Goal: Task Accomplishment & Management: Use online tool/utility

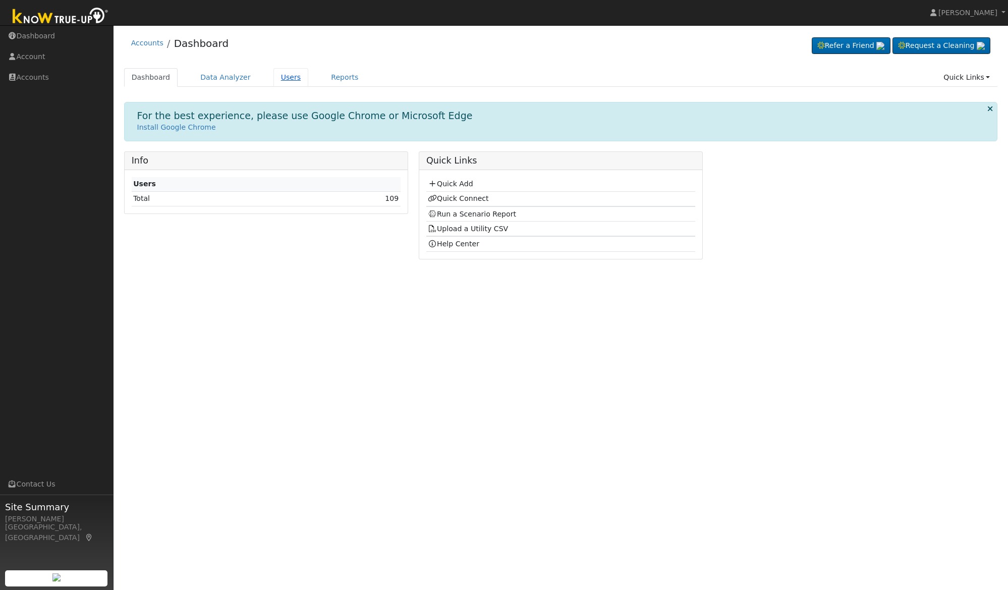
click at [284, 79] on link "Users" at bounding box center [291, 77] width 35 height 19
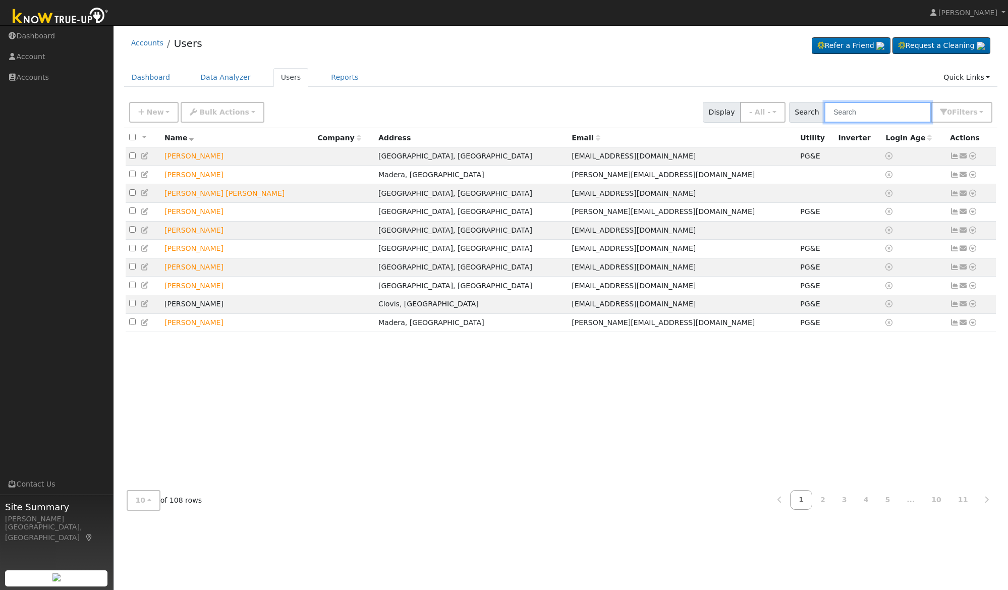
click at [876, 113] on input "text" at bounding box center [878, 112] width 107 height 21
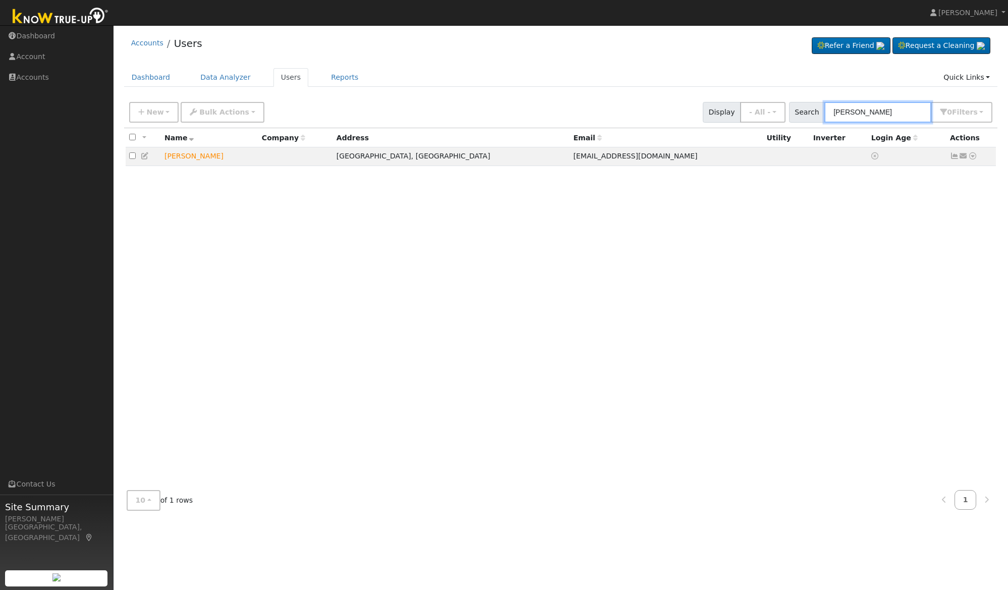
type input "[PERSON_NAME]"
click at [879, 112] on input "[PERSON_NAME]" at bounding box center [878, 112] width 107 height 21
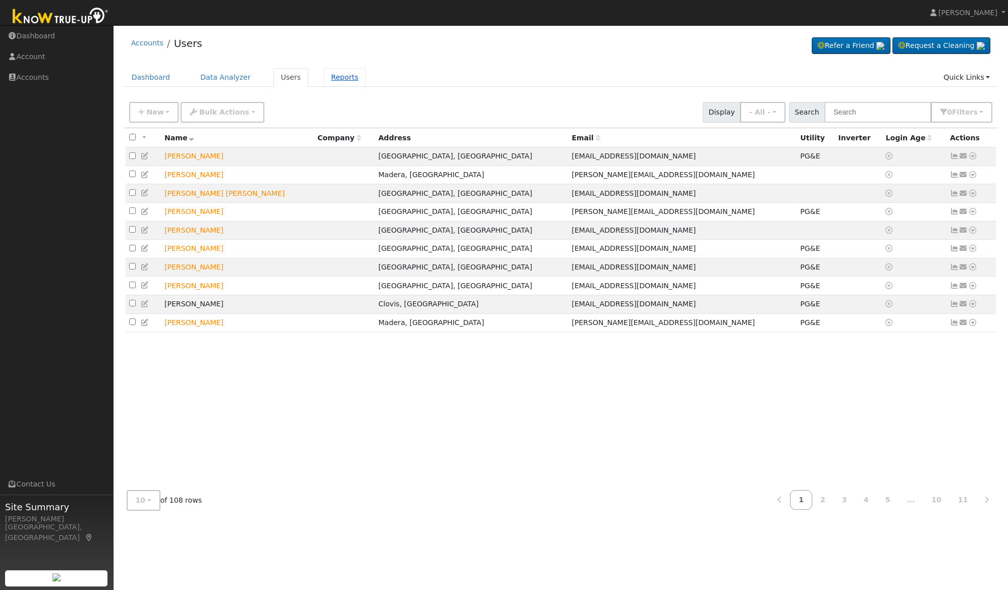
click at [334, 79] on link "Reports" at bounding box center [345, 77] width 42 height 19
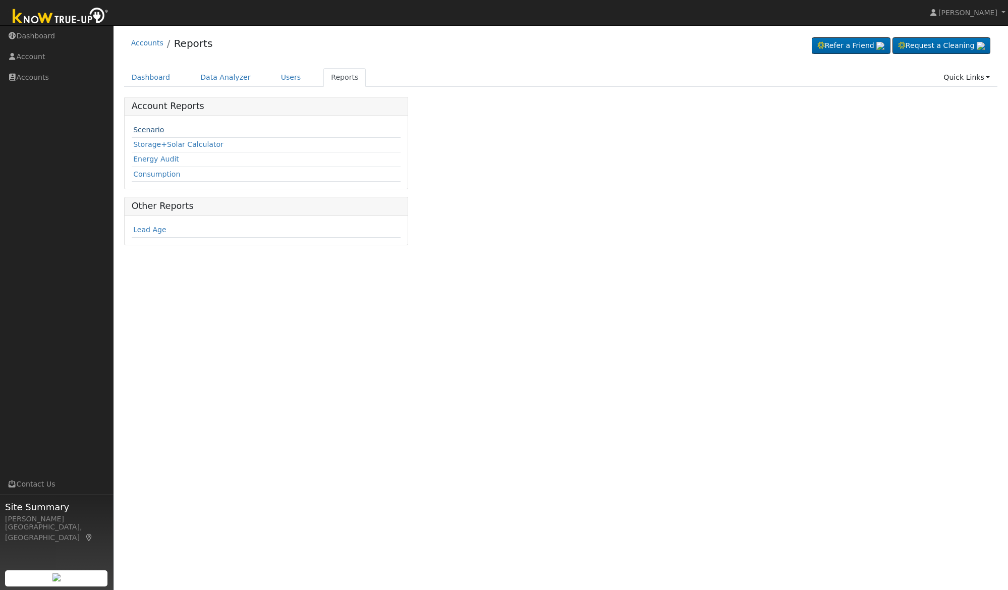
click at [153, 127] on link "Scenario" at bounding box center [148, 130] width 31 height 8
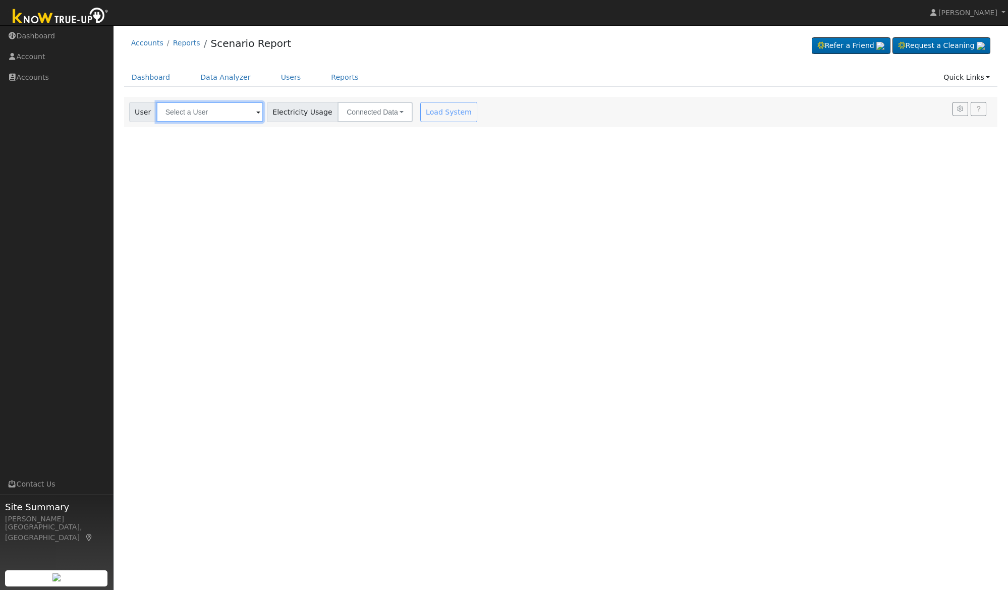
click at [212, 115] on input "text" at bounding box center [209, 112] width 107 height 20
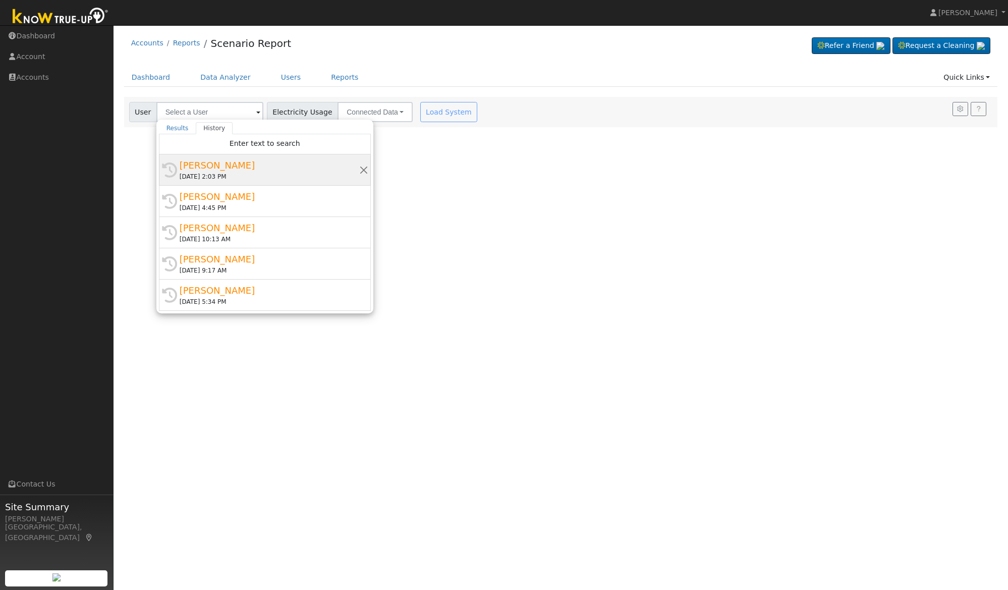
click at [221, 164] on div "Irma Valdez" at bounding box center [270, 165] width 180 height 14
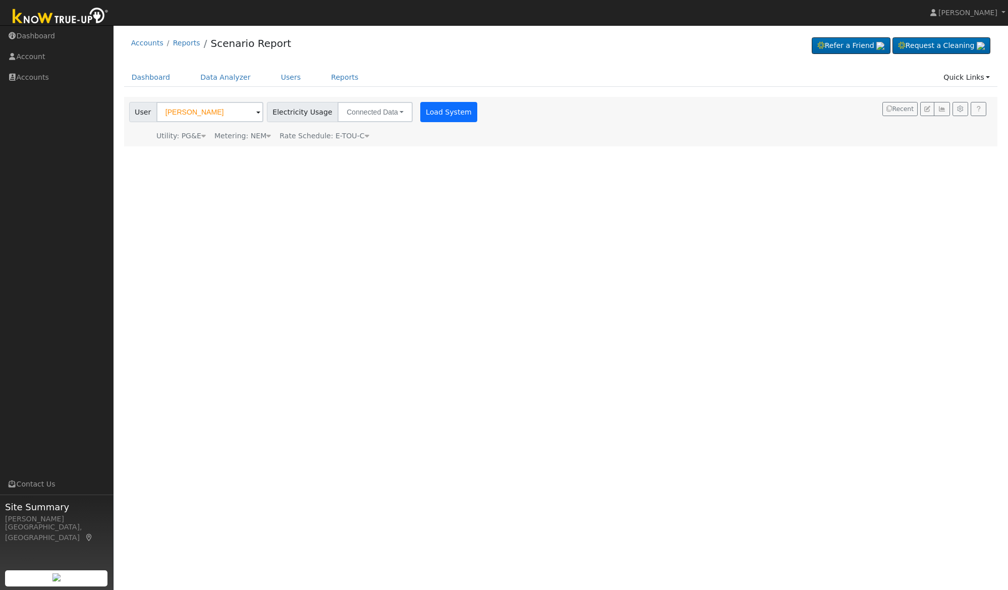
click at [436, 116] on button "Load System" at bounding box center [449, 112] width 58 height 20
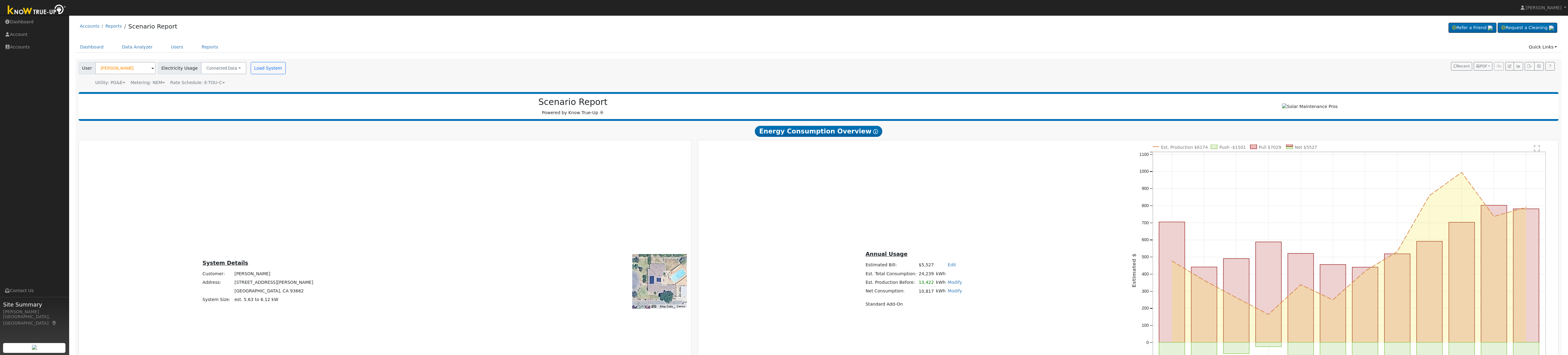
drag, startPoint x: 1, startPoint y: 123, endPoint x: 551, endPoint y: 15, distance: 560.5
click at [551, 15] on nav "Alexander Bowser Alexander Bowser Profile Help Center Terms Of Service See What…" at bounding box center [784, 8] width 1568 height 16
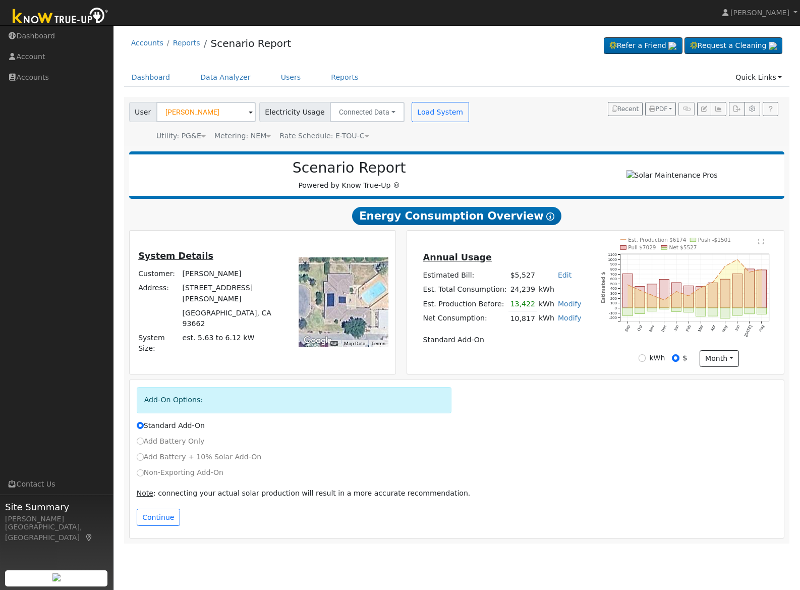
click at [121, 177] on div "Settings My Defaults Temporary My Defaults Company Defaults System Defaults Off…" at bounding box center [457, 320] width 677 height 447
click at [229, 113] on input "Irma Valdez" at bounding box center [205, 112] width 99 height 20
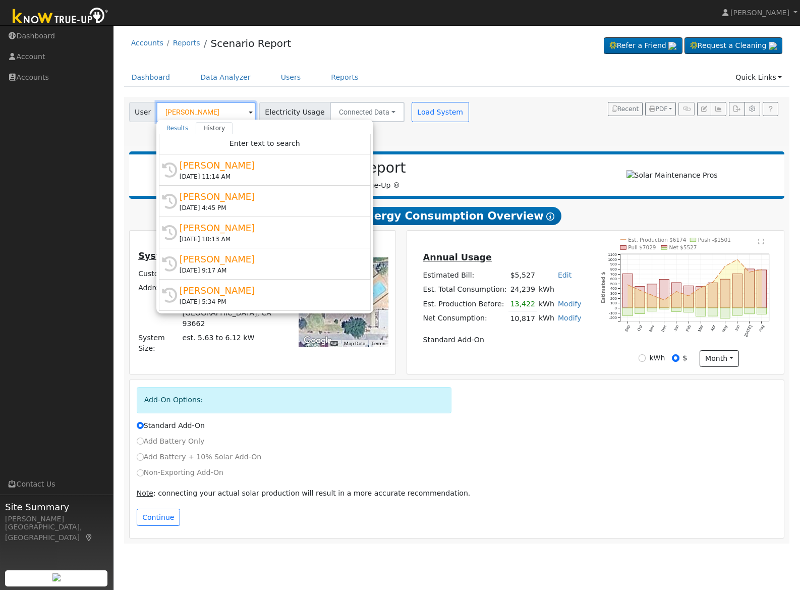
click at [229, 113] on input "Irma Valdez" at bounding box center [205, 112] width 99 height 20
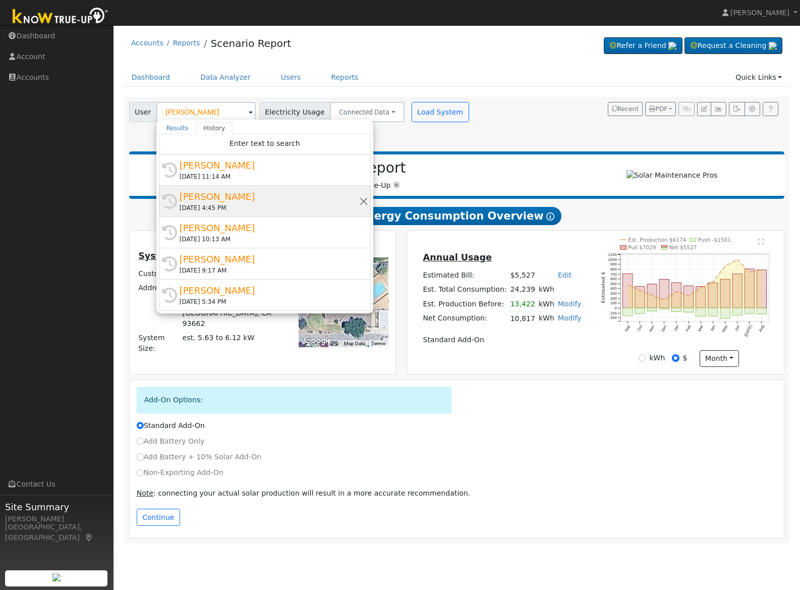
click at [224, 199] on div "Diana Tirado" at bounding box center [270, 197] width 180 height 14
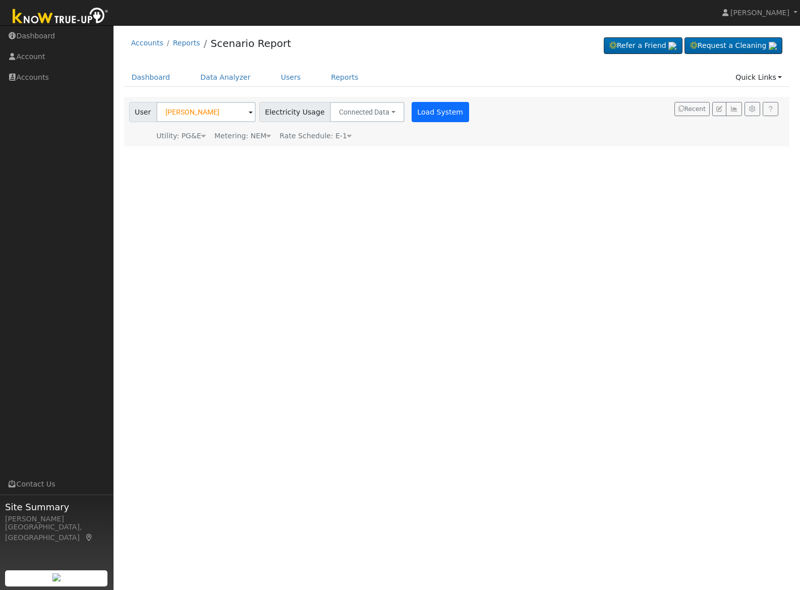
click at [430, 116] on button "Load System" at bounding box center [441, 112] width 58 height 20
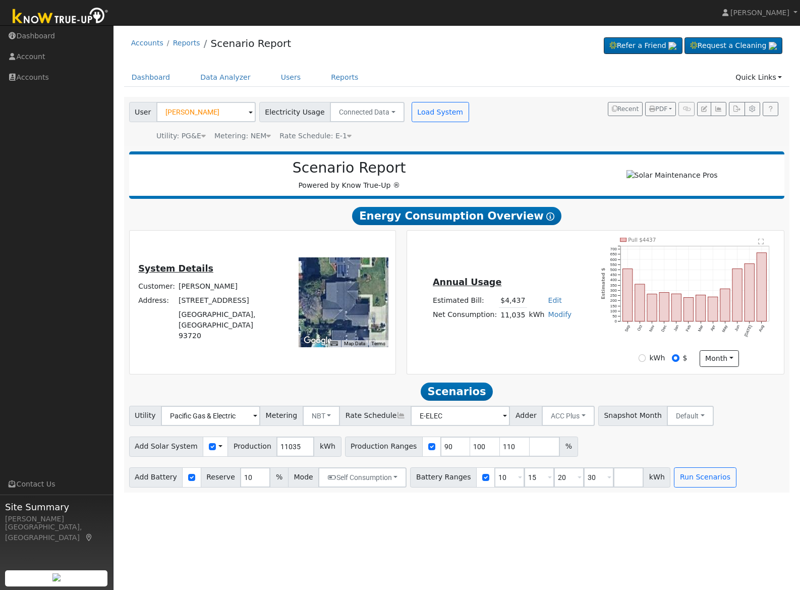
click at [347, 46] on div "Accounts Reports Scenario Report Refer a Friend Request a Cleaning" at bounding box center [457, 45] width 666 height 31
click at [467, 76] on ul "Dashboard Data Analyzer Users Reports Quick Links Quick Add Quick Connect Run a…" at bounding box center [457, 77] width 666 height 19
click at [320, 49] on div "Accounts Reports Scenario Report Refer a Friend Request a Cleaning" at bounding box center [457, 45] width 666 height 31
click at [769, 7] on link "[PERSON_NAME]" at bounding box center [760, 12] width 81 height 25
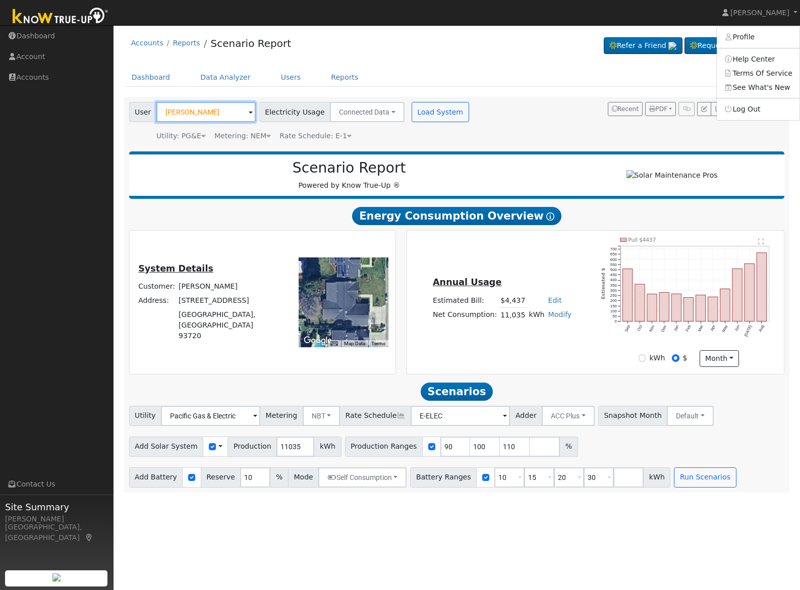
click at [239, 118] on input "Diana Tirado" at bounding box center [205, 112] width 99 height 20
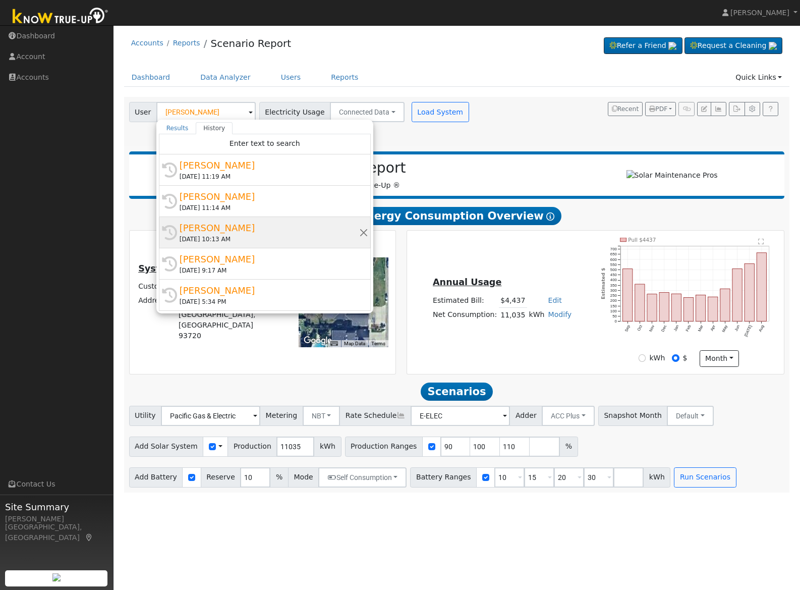
click at [234, 224] on div "Naomi Hernandez" at bounding box center [270, 228] width 180 height 14
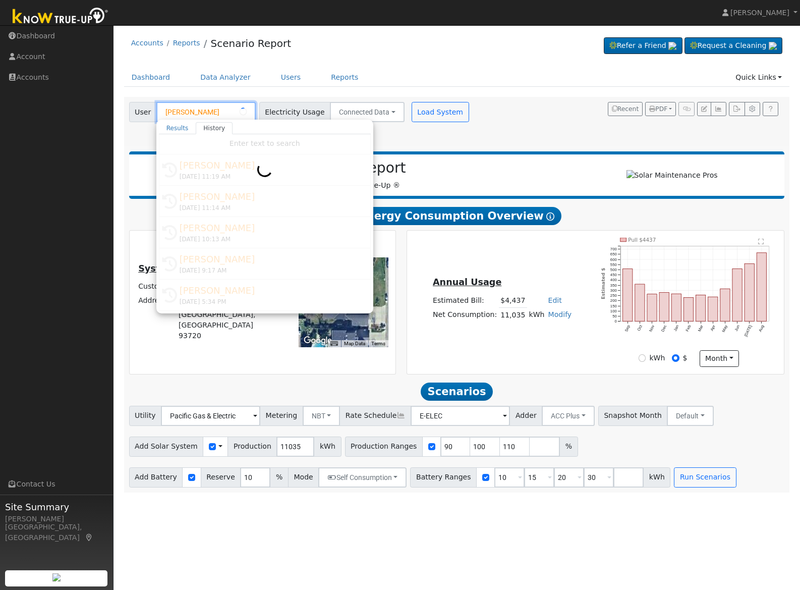
type input "Naomi Hernandez"
type input "Pacific Gas & Electric"
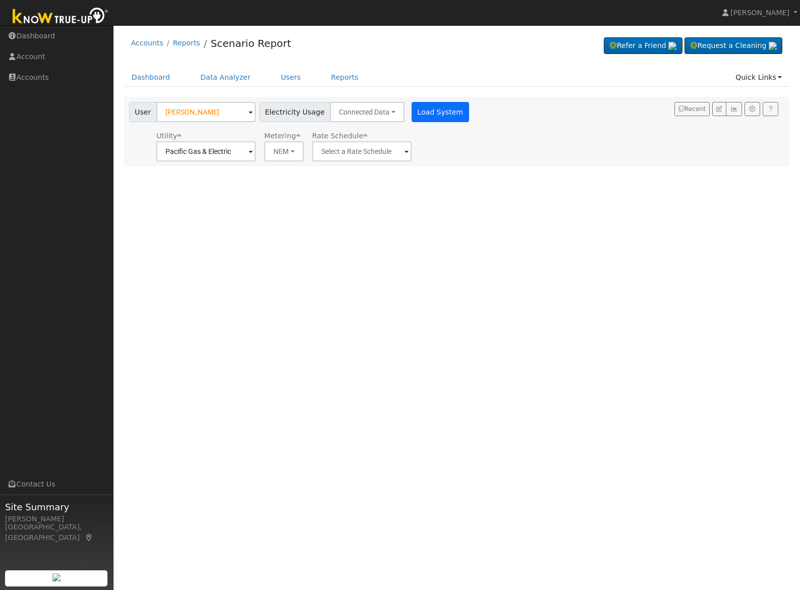
click at [435, 118] on button "Load System" at bounding box center [441, 112] width 58 height 20
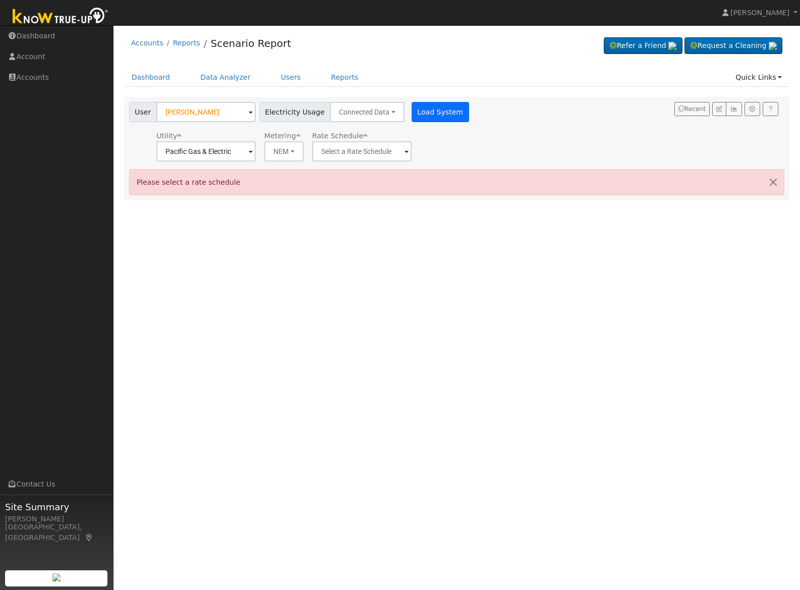
click at [448, 113] on button "Load System" at bounding box center [441, 112] width 58 height 20
click at [236, 115] on input "Naomi Hernandez" at bounding box center [205, 112] width 99 height 20
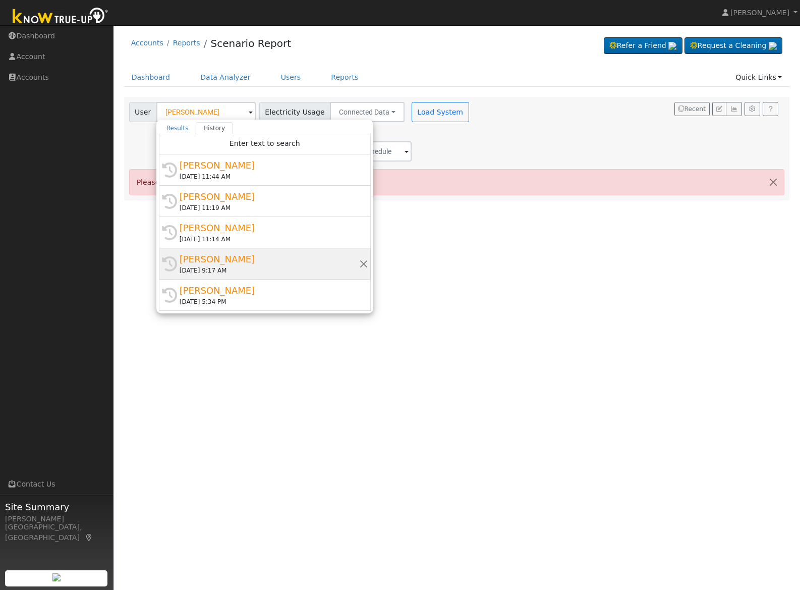
click at [252, 266] on div "09/03/2025 9:17 AM" at bounding box center [270, 270] width 180 height 9
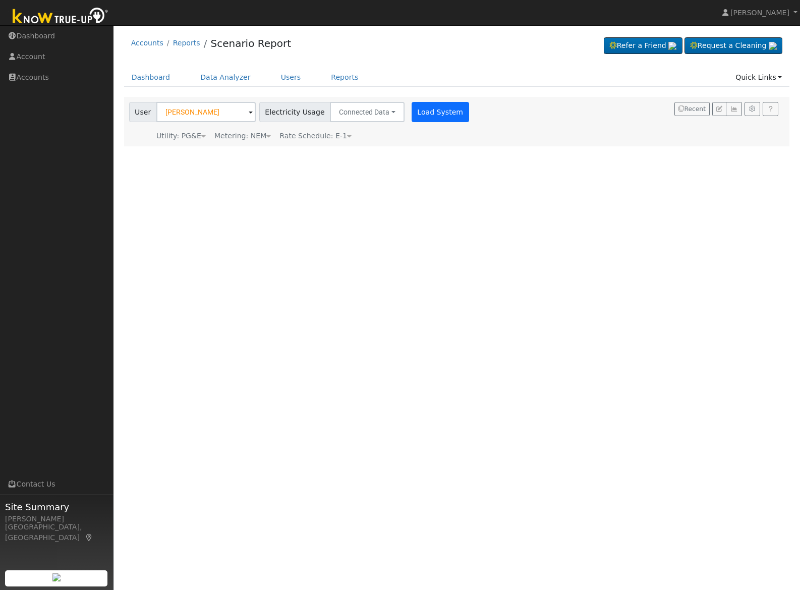
click at [437, 118] on button "Load System" at bounding box center [441, 112] width 58 height 20
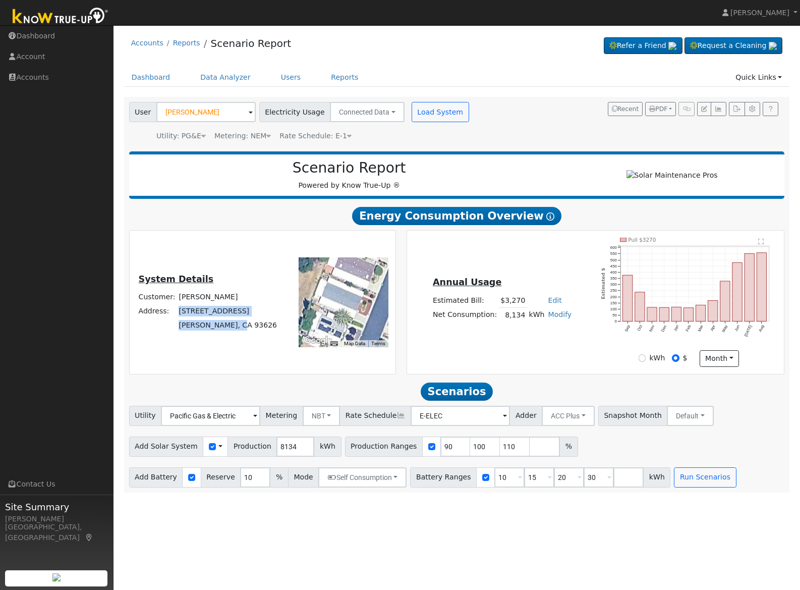
drag, startPoint x: 249, startPoint y: 328, endPoint x: 190, endPoint y: 317, distance: 59.5
click at [190, 317] on tbody "Customer: Laurie Torstensen Address: 17557 Parkcliffe Lane Friant, CA 93626" at bounding box center [208, 311] width 142 height 42
copy tbody "17557 Parkcliffe Lane Friant, CA 93626"
click at [227, 112] on input "Laurie Torstensen" at bounding box center [205, 112] width 99 height 20
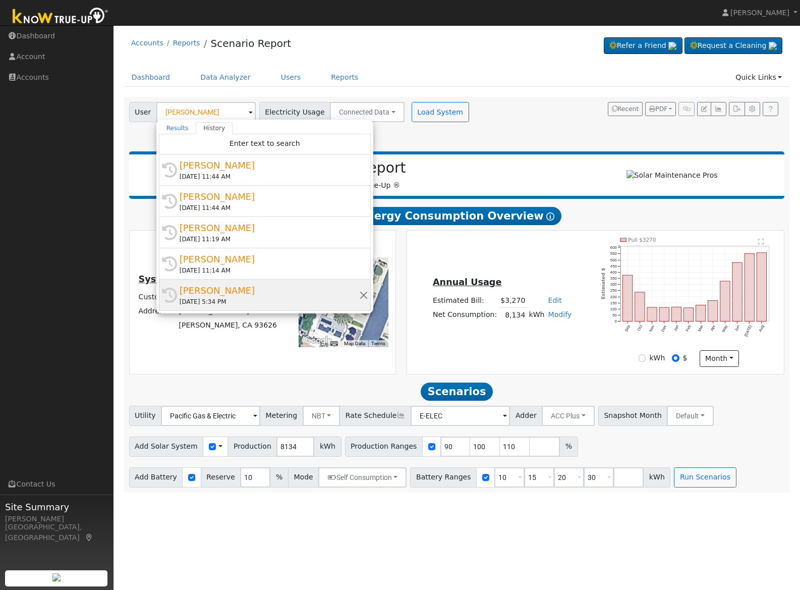
click at [233, 290] on div "Genesis Lopez" at bounding box center [270, 291] width 180 height 14
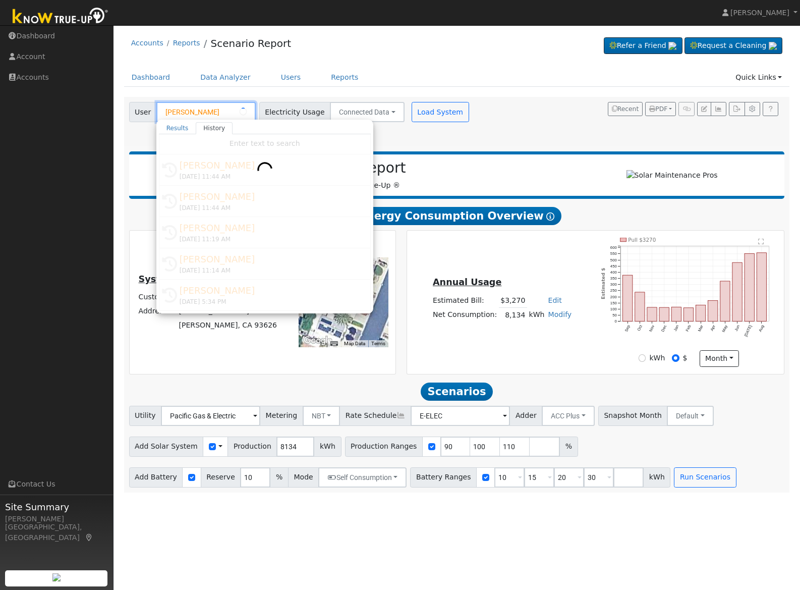
type input "Genesis Lopez"
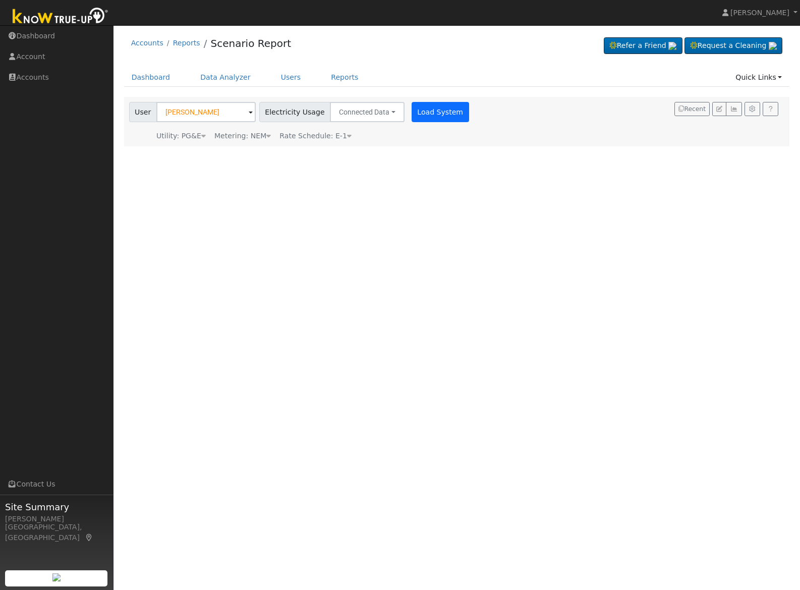
click at [447, 118] on button "Load System" at bounding box center [441, 112] width 58 height 20
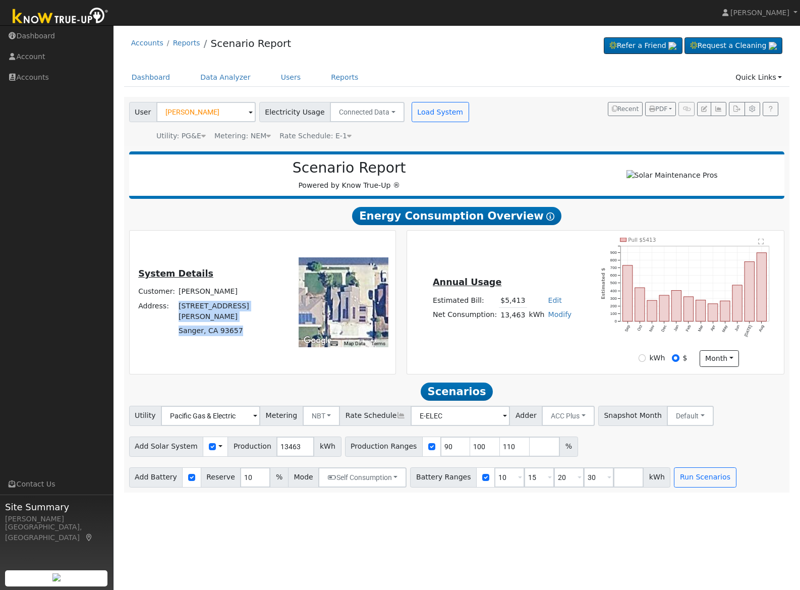
drag, startPoint x: 254, startPoint y: 332, endPoint x: 193, endPoint y: 315, distance: 62.8
click at [193, 315] on tbody "Customer: Genesis Lopez Address: 2377 Lorena Avenue Sanger, CA 93657" at bounding box center [208, 311] width 142 height 53
copy tbody "2377 Lorena Avenue Sanger, CA 93657"
click at [228, 107] on input "Genesis Lopez" at bounding box center [205, 112] width 99 height 20
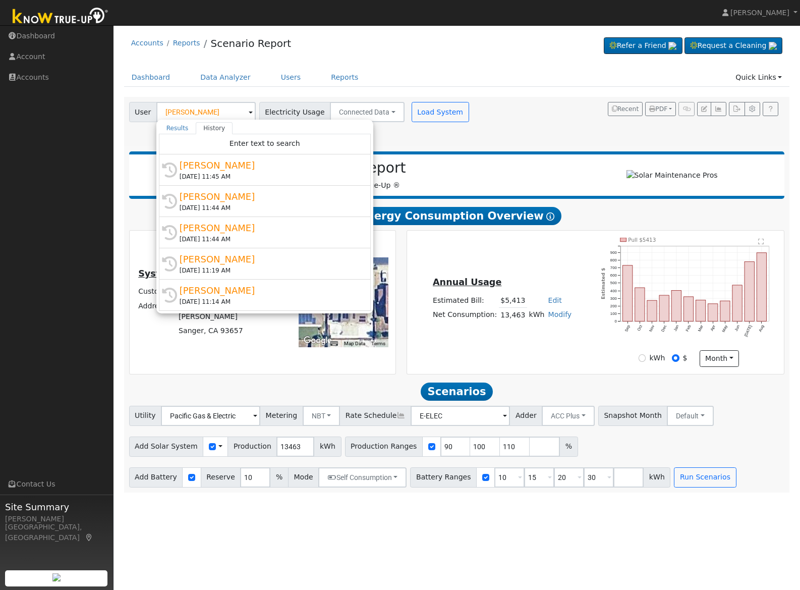
click at [529, 105] on div "User Genesis Lopez Results History Enter text to search Genesis Lopez juang@gma…" at bounding box center [455, 119] width 656 height 43
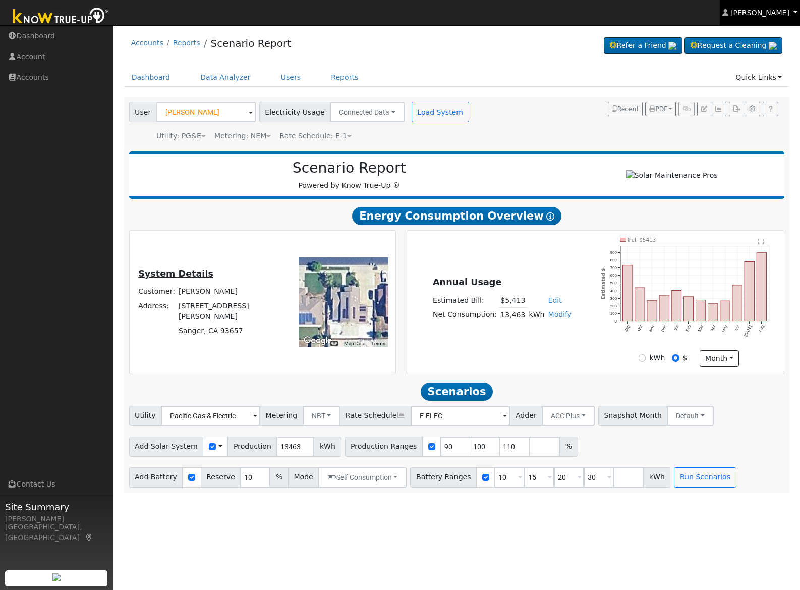
click at [746, 12] on span "[PERSON_NAME]" at bounding box center [760, 13] width 59 height 8
click at [753, 109] on link "Log Out" at bounding box center [758, 109] width 83 height 14
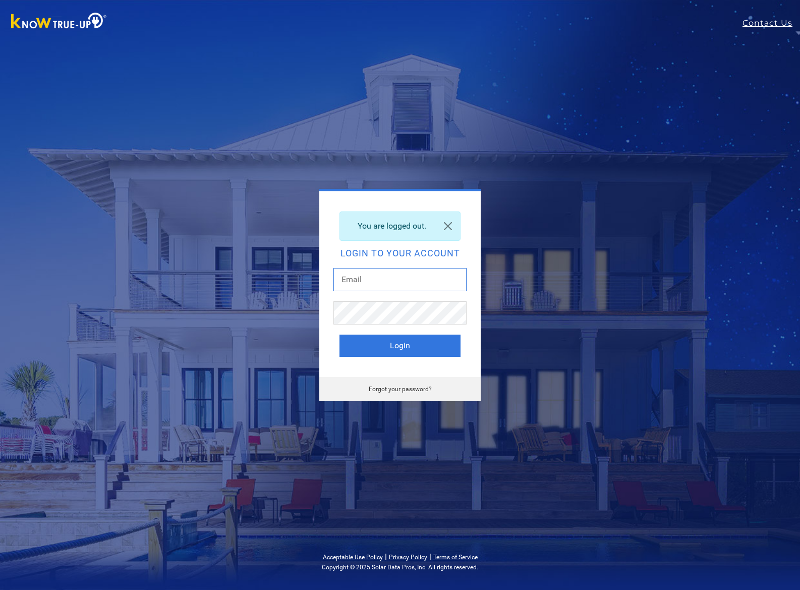
type input "[PERSON_NAME][EMAIL_ADDRESS][DOMAIN_NAME]"
click at [407, 354] on button "Login" at bounding box center [400, 346] width 121 height 22
